Goal: Task Accomplishment & Management: Use online tool/utility

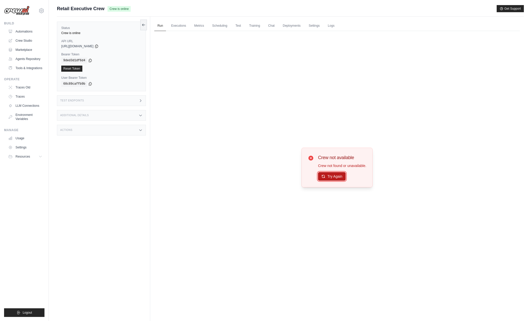
click at [339, 175] on button "Try Again" at bounding box center [332, 176] width 28 height 9
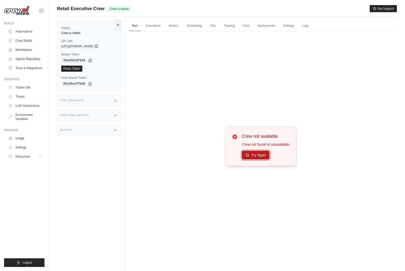
click at [256, 155] on button "Try Again" at bounding box center [256, 155] width 28 height 9
click at [27, 32] on link "Automations" at bounding box center [26, 31] width 38 height 8
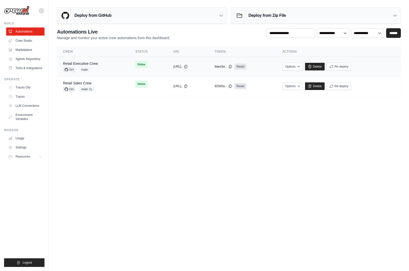
click at [97, 66] on div "Retail Executive Crew GH main" at bounding box center [80, 66] width 35 height 11
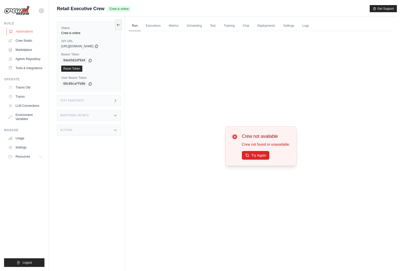
click at [18, 29] on link "Automations" at bounding box center [26, 31] width 38 height 8
click at [22, 35] on link "Automations" at bounding box center [26, 31] width 38 height 8
click at [22, 32] on link "Automations" at bounding box center [26, 31] width 38 height 8
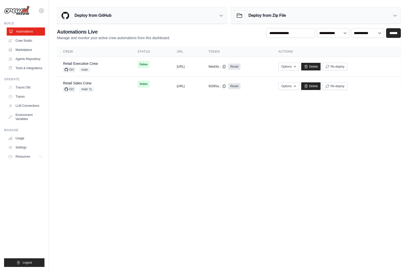
click at [25, 29] on link "Automations" at bounding box center [26, 31] width 38 height 8
click at [91, 62] on link "Retail Executive Crew" at bounding box center [80, 63] width 35 height 4
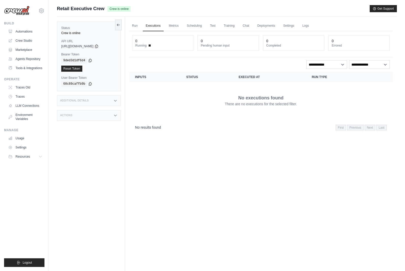
click at [137, 25] on link "Run" at bounding box center [135, 26] width 12 height 11
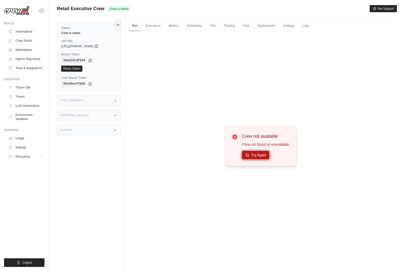
click at [252, 155] on button "Try Again" at bounding box center [256, 155] width 28 height 9
